Goal: Find specific page/section: Find specific page/section

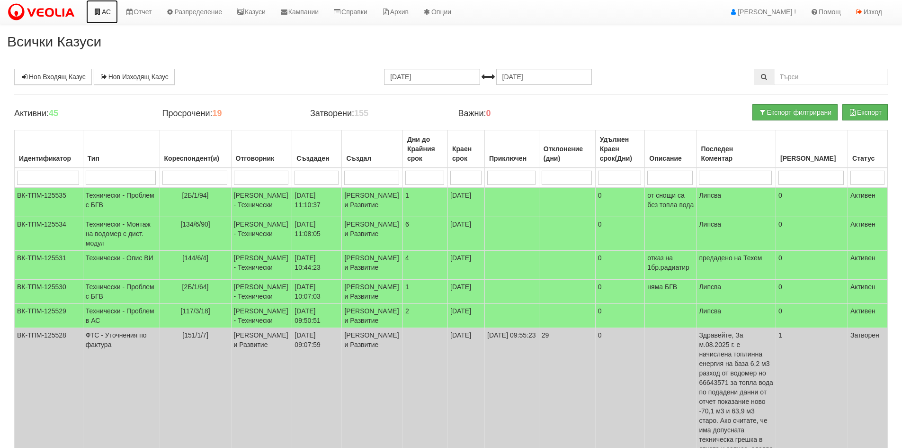
click at [103, 14] on link "АС" at bounding box center [102, 12] width 32 height 24
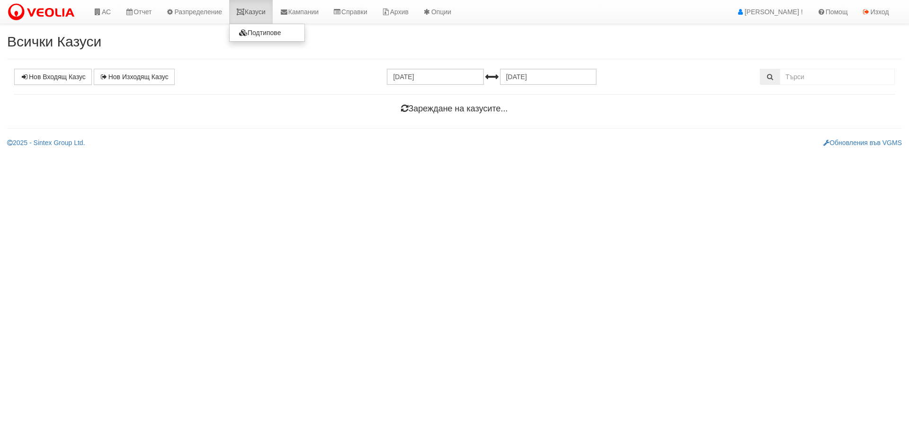
click at [265, 14] on link "Казуси" at bounding box center [251, 12] width 44 height 24
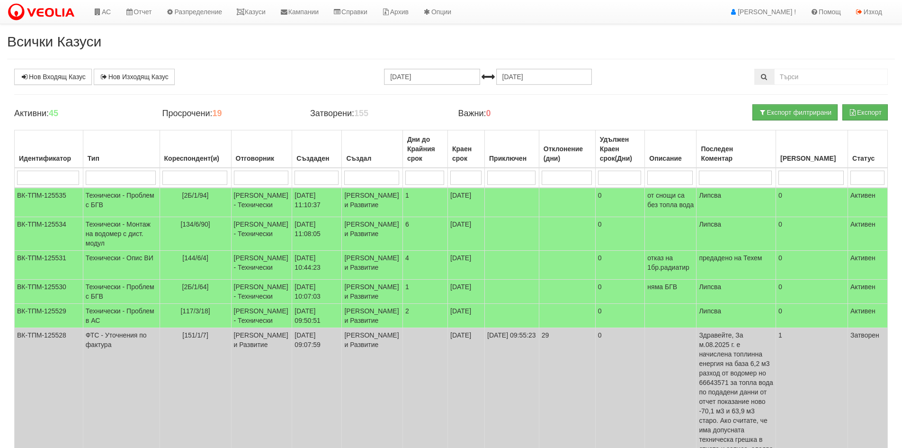
click at [118, 48] on h2 "Всички Казуси" at bounding box center [451, 42] width 888 height 16
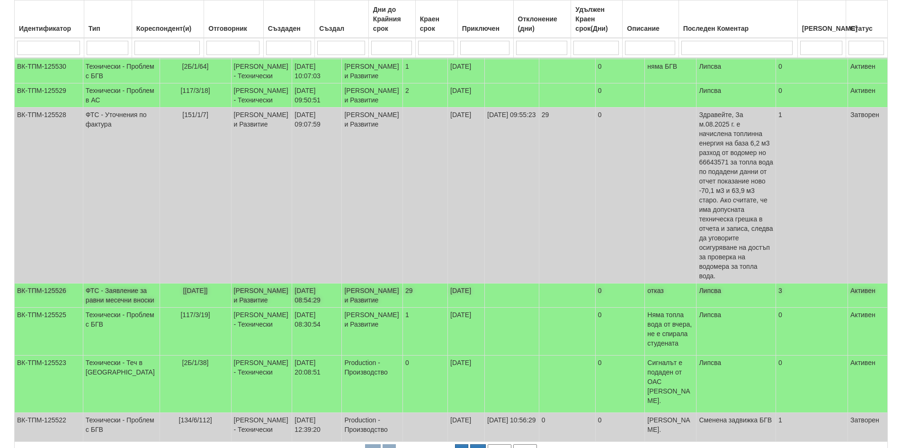
scroll to position [237, 0]
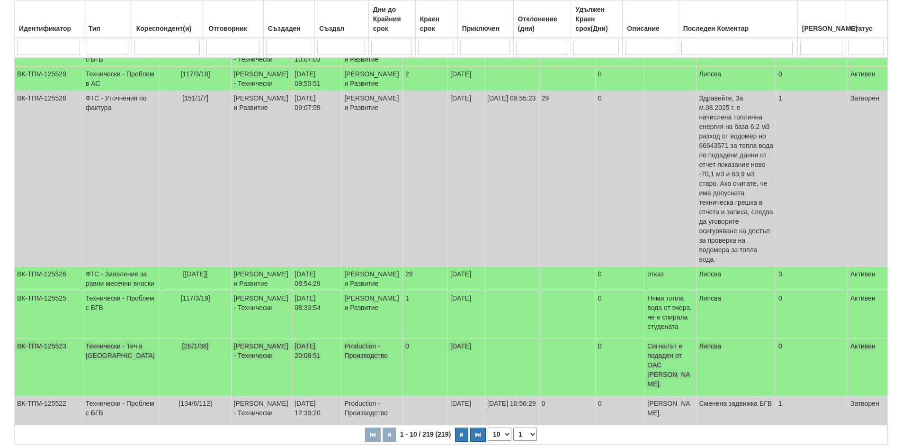
click at [115, 377] on td "Технически - Теч в АС" at bounding box center [121, 367] width 77 height 57
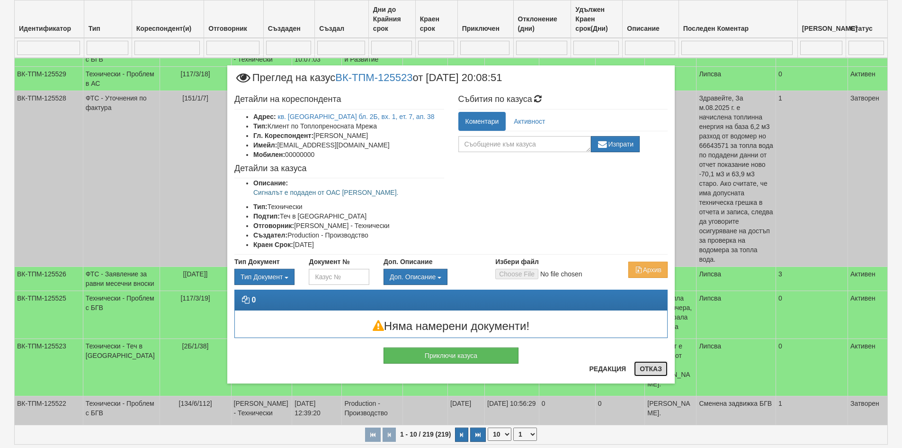
click at [654, 367] on button "Отказ" at bounding box center [651, 368] width 34 height 15
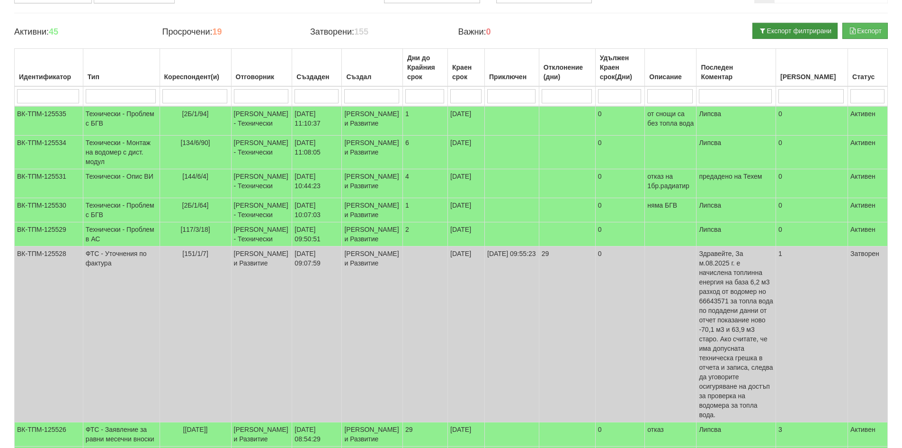
scroll to position [0, 0]
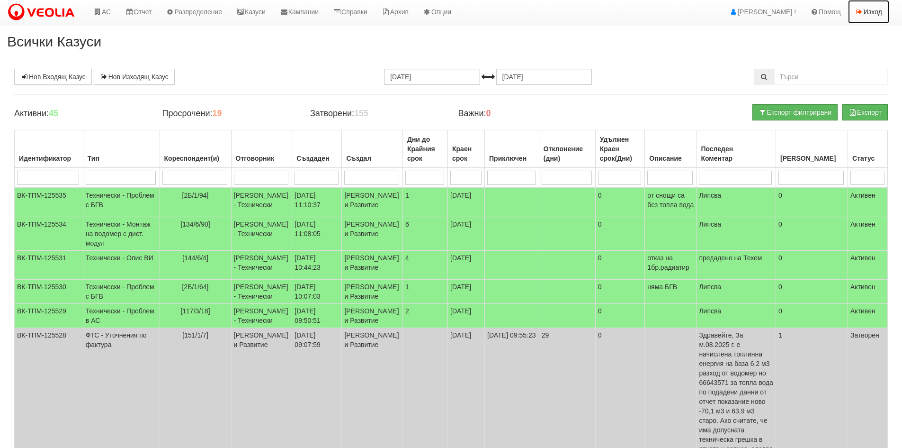
click at [876, 15] on link "Изход" at bounding box center [868, 12] width 41 height 24
